Goal: Task Accomplishment & Management: Manage account settings

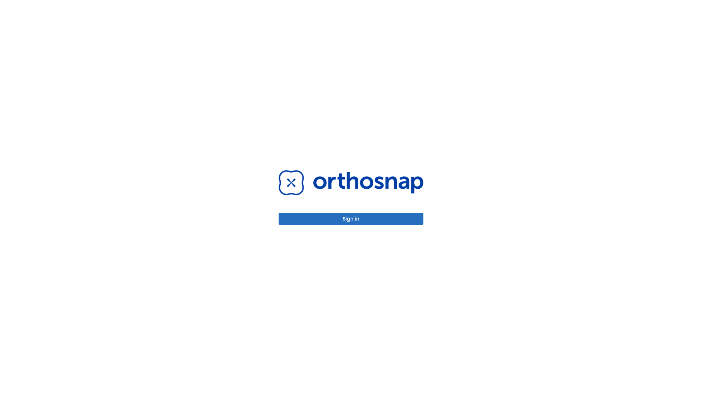
click at [351, 219] on button "Sign in" at bounding box center [351, 219] width 145 height 12
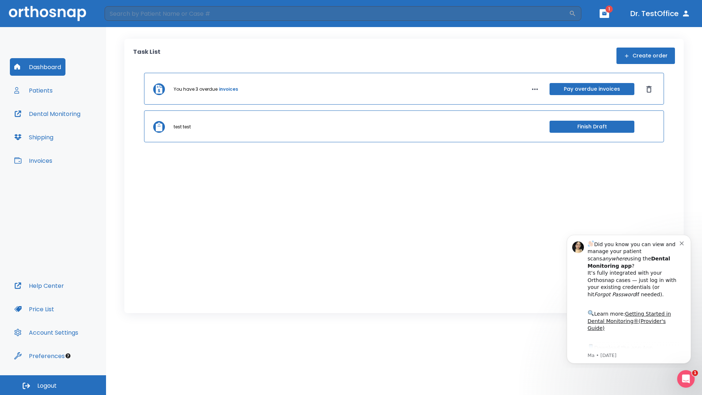
click at [53, 385] on span "Logout" at bounding box center [46, 386] width 19 height 8
